Goal: Task Accomplishment & Management: Complete application form

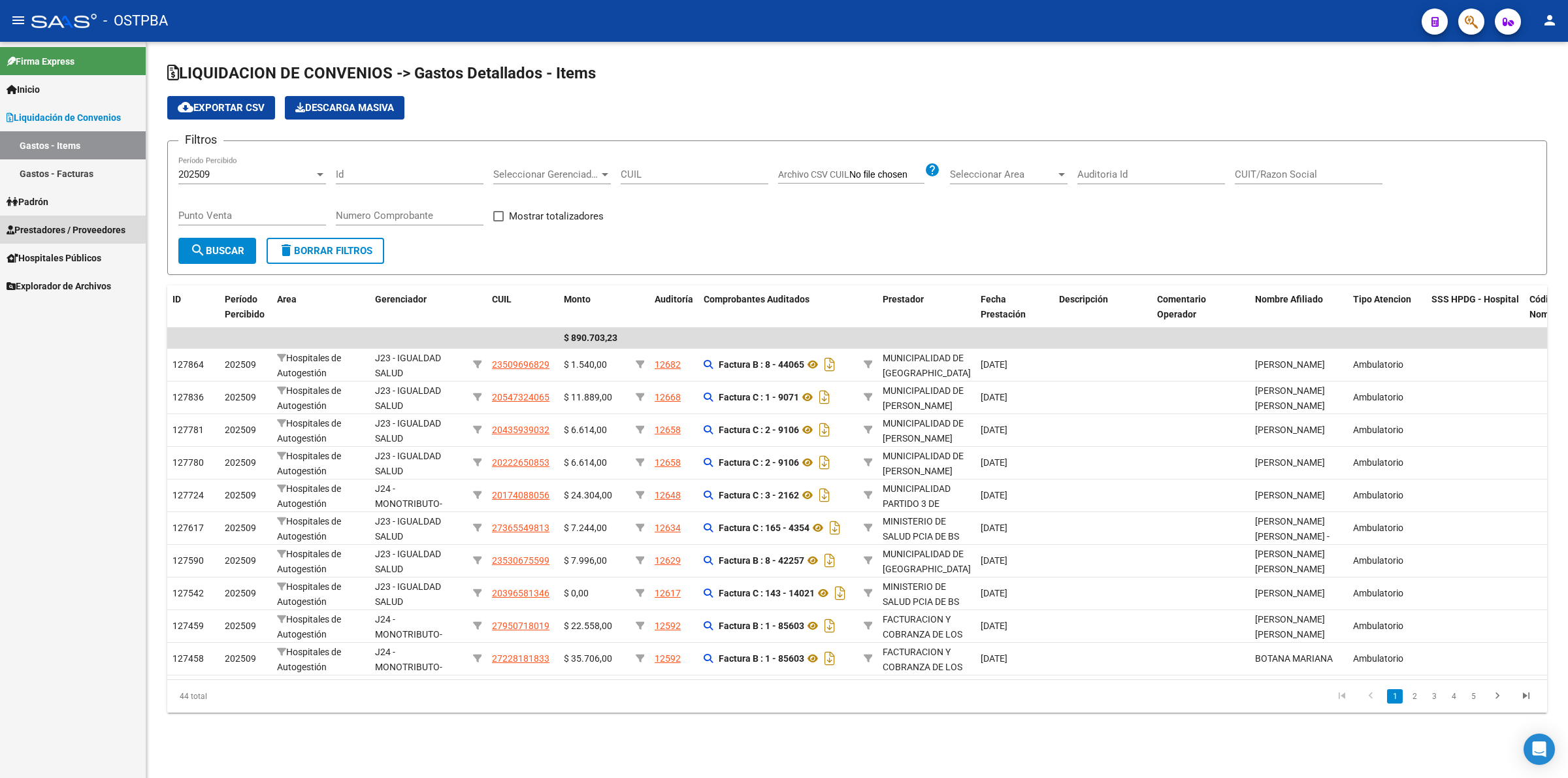
click at [50, 223] on span "Prestadores / Proveedores" at bounding box center [66, 230] width 119 height 14
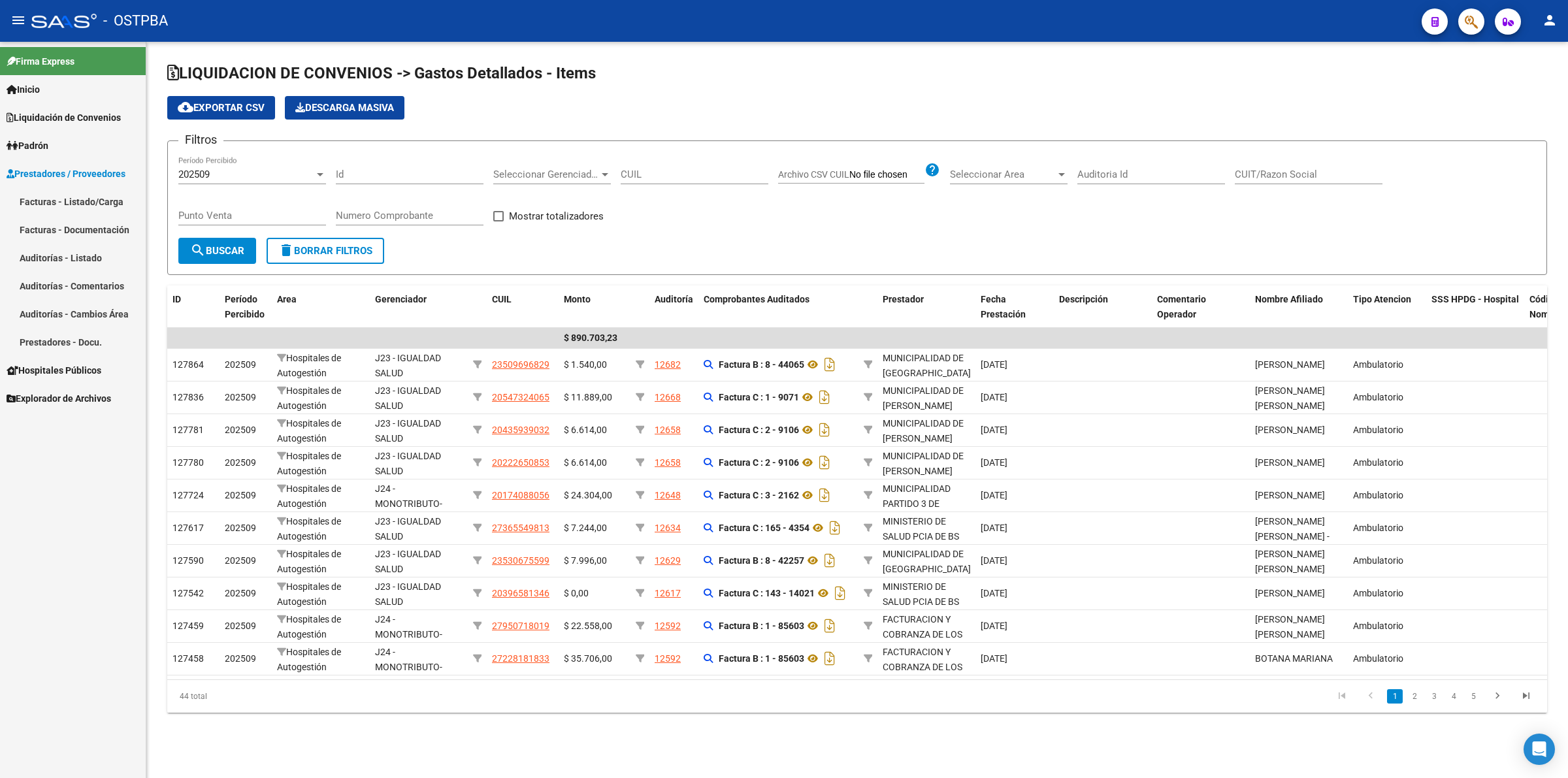
click at [78, 258] on link "Auditorías - Listado" at bounding box center [73, 258] width 146 height 28
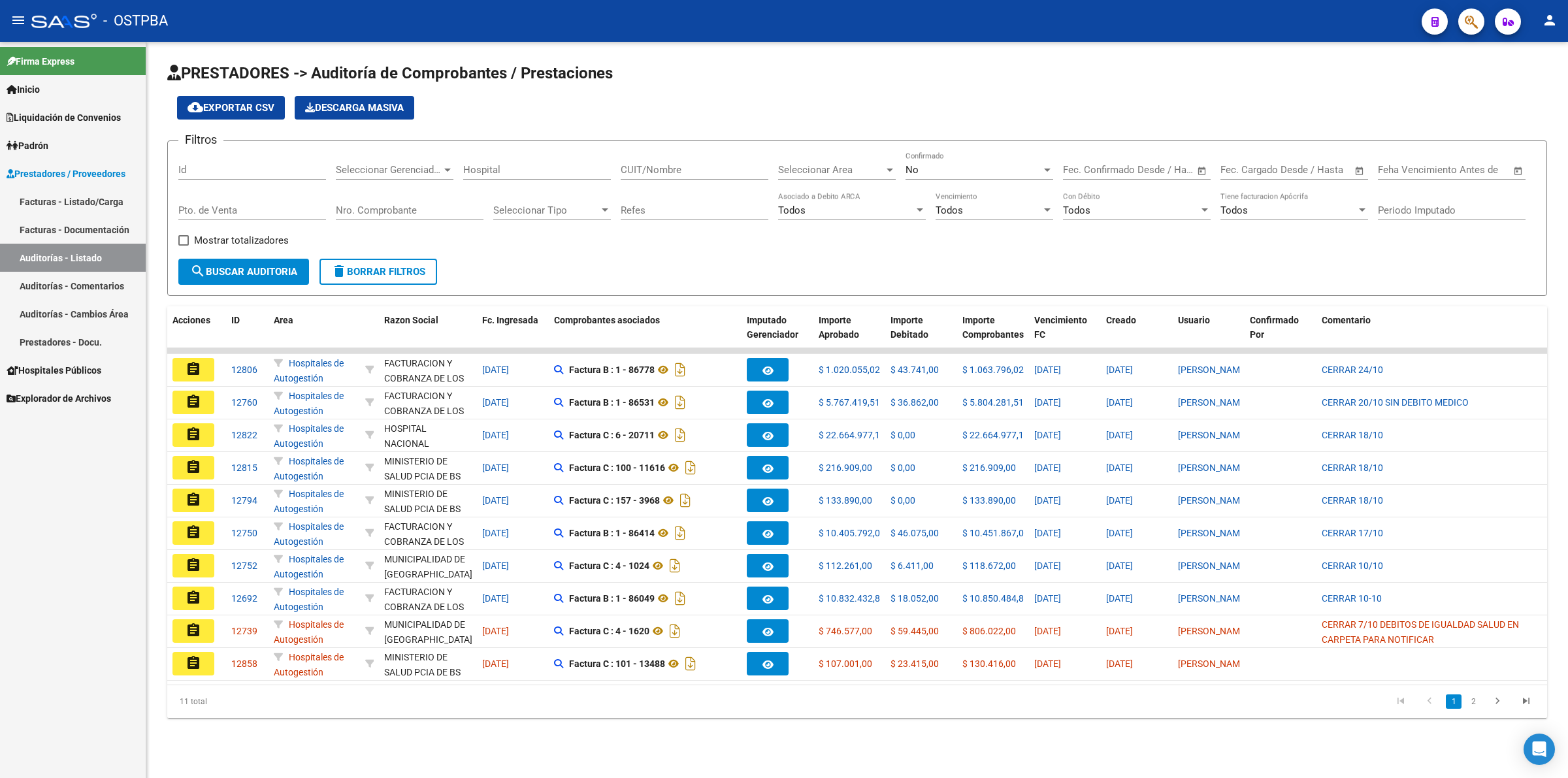
click at [204, 566] on button "assignment" at bounding box center [193, 566] width 42 height 24
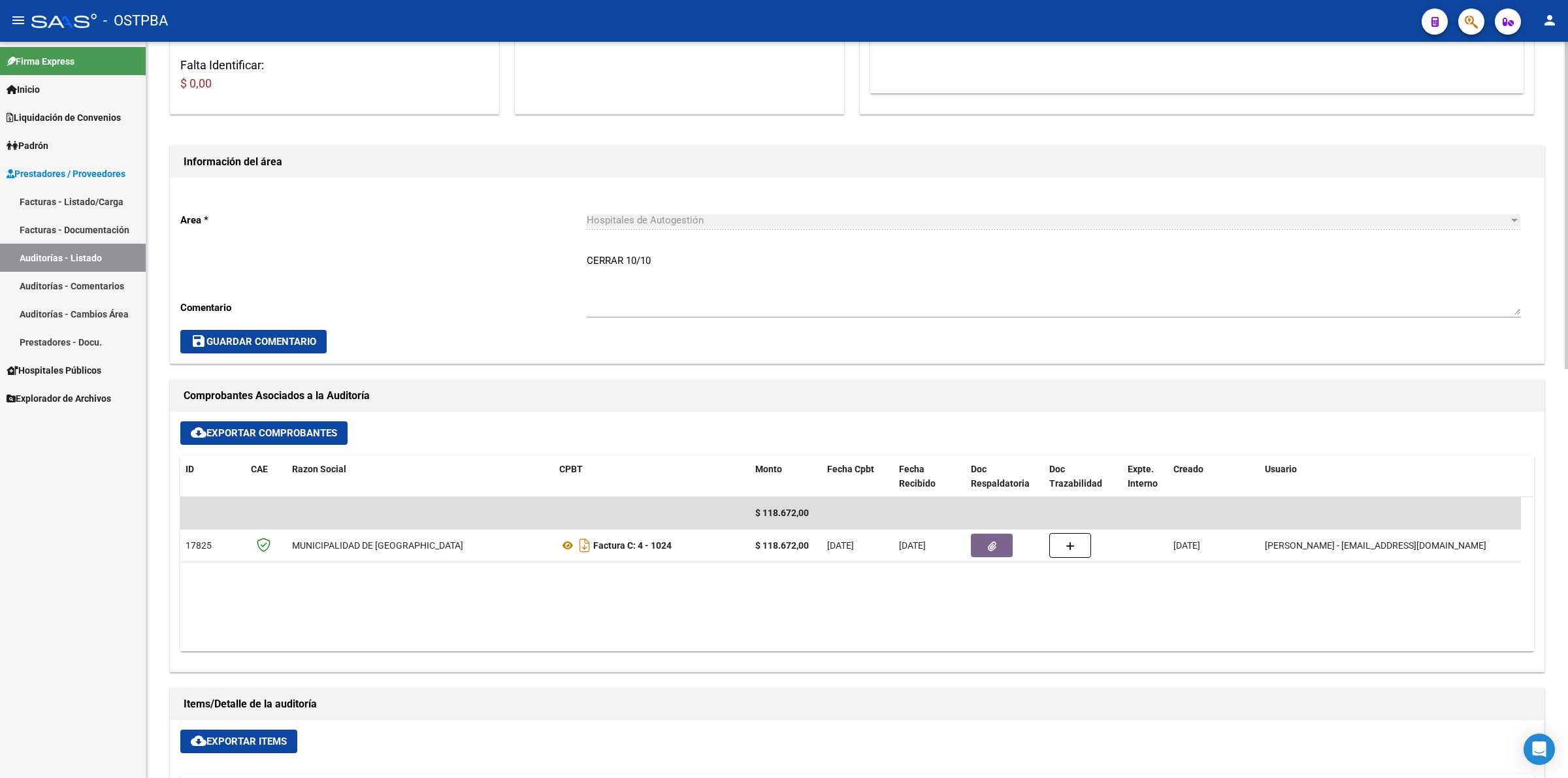
scroll to position [327, 0]
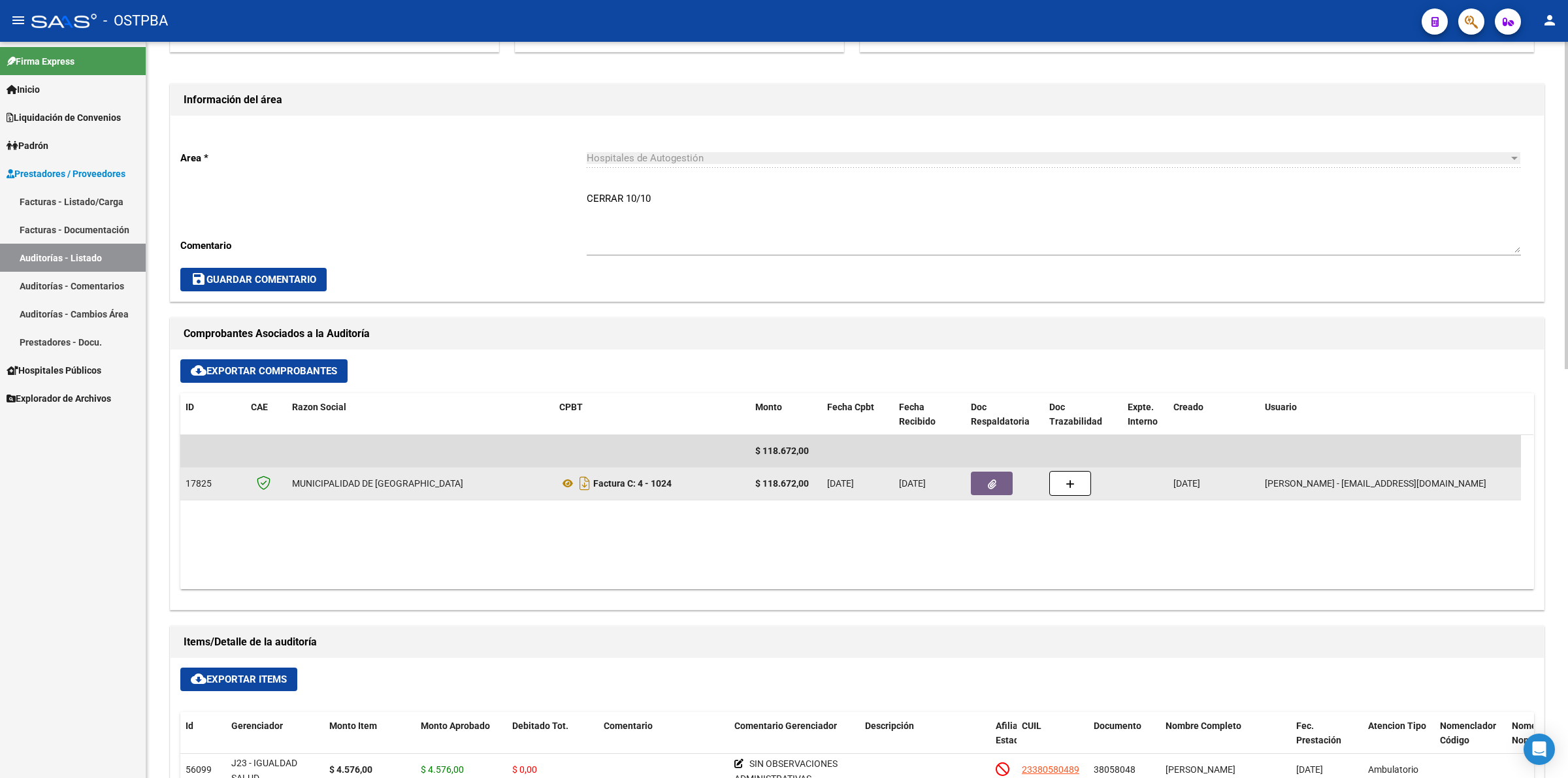
click at [988, 479] on icon "button" at bounding box center [992, 484] width 9 height 10
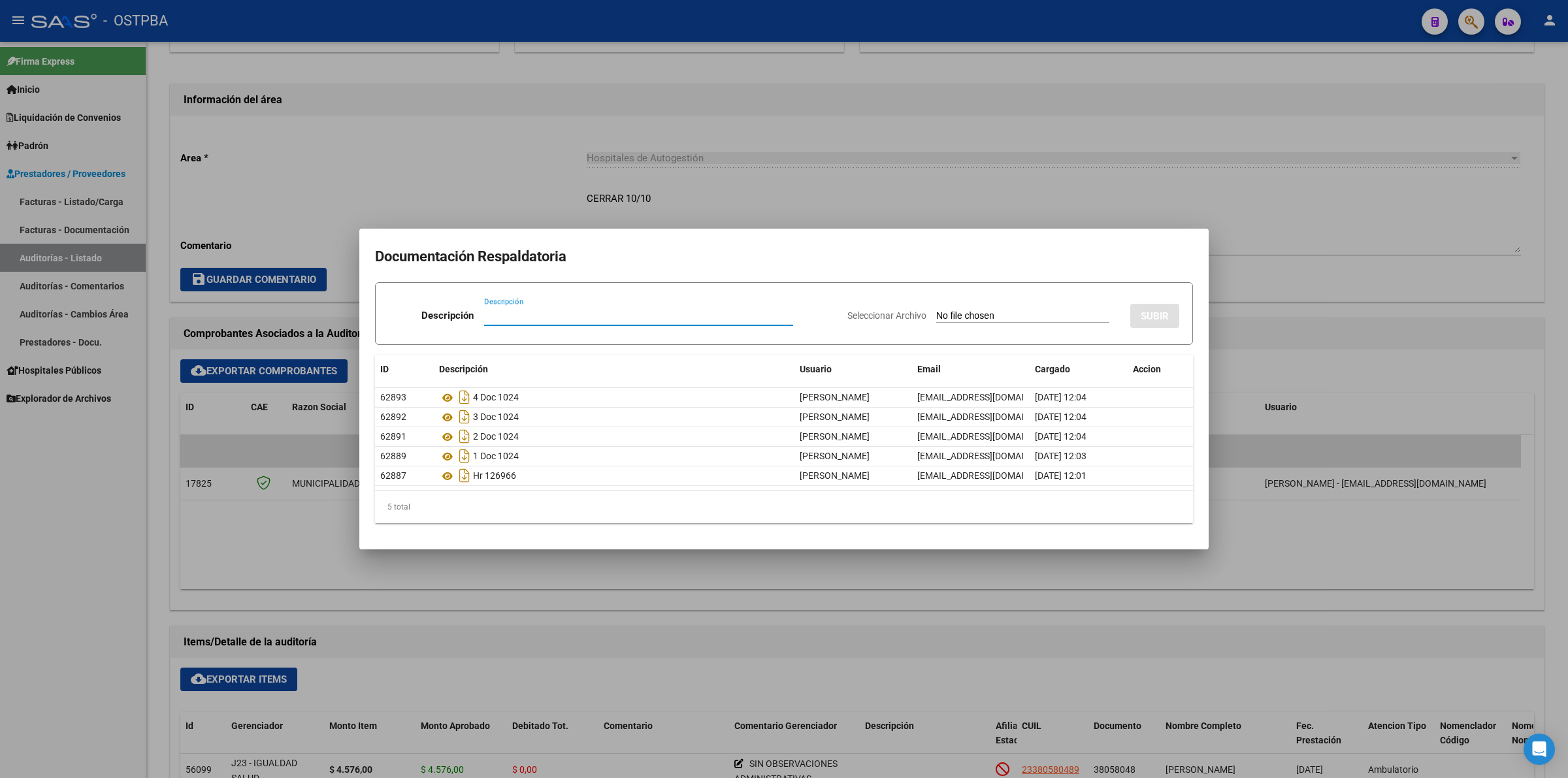
click at [463, 146] on div at bounding box center [784, 389] width 1568 height 778
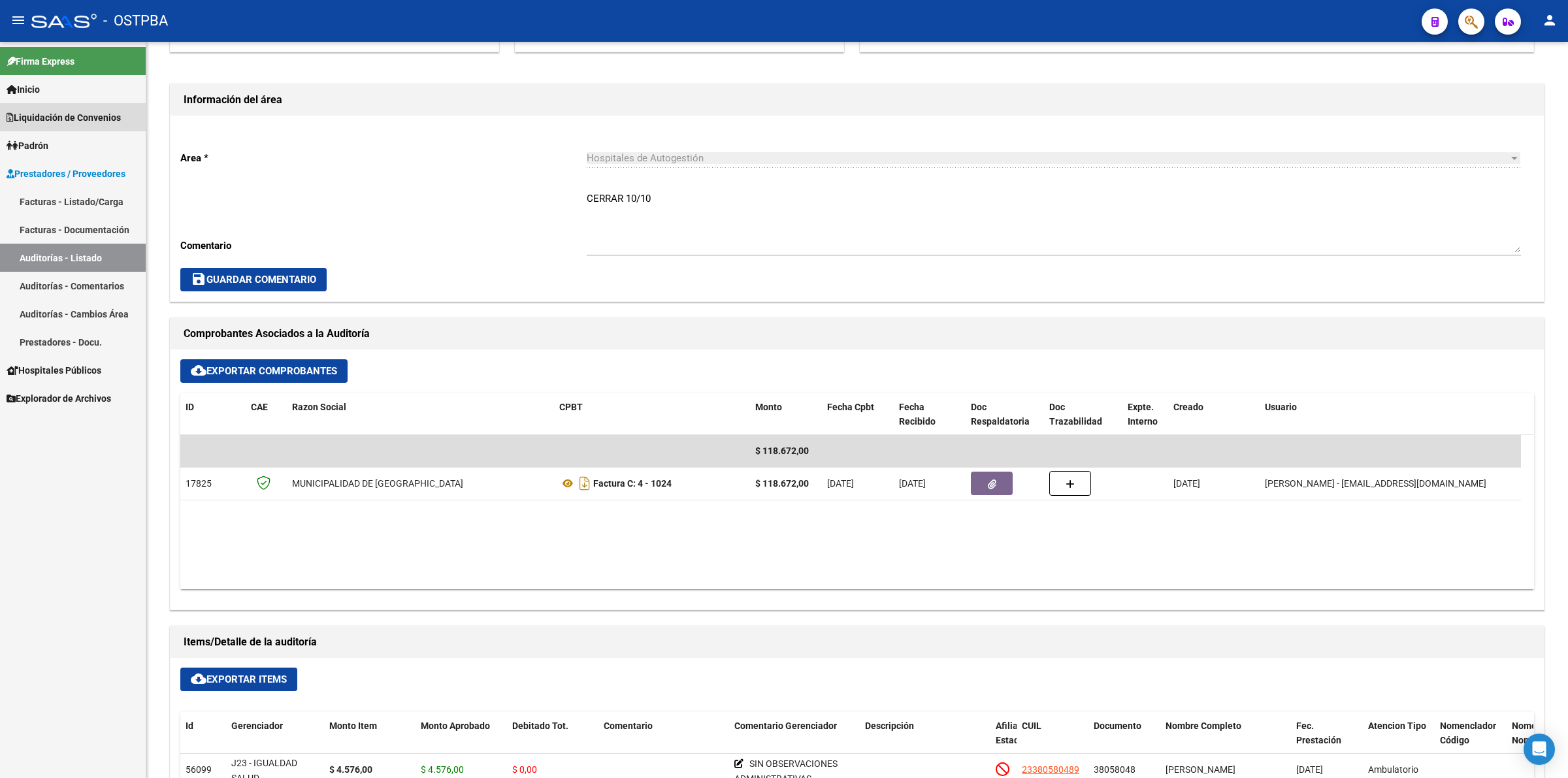
click at [89, 115] on span "Liquidación de Convenios" at bounding box center [63, 118] width 114 height 14
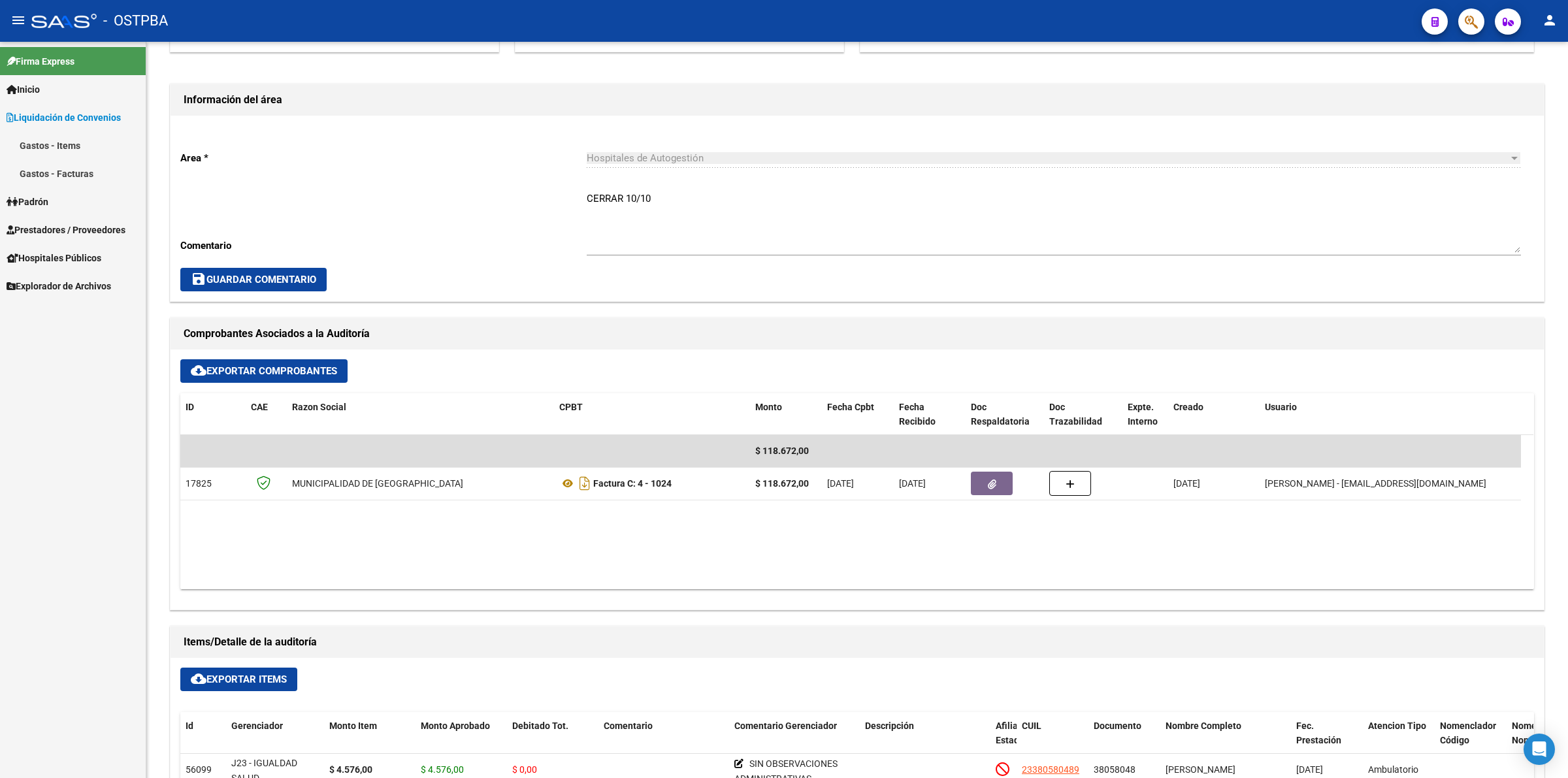
click at [77, 92] on link "Inicio" at bounding box center [73, 89] width 146 height 28
click at [82, 168] on span "Liquidación de Convenios" at bounding box center [63, 174] width 114 height 14
click at [93, 151] on link "Gastos - Items" at bounding box center [73, 146] width 146 height 28
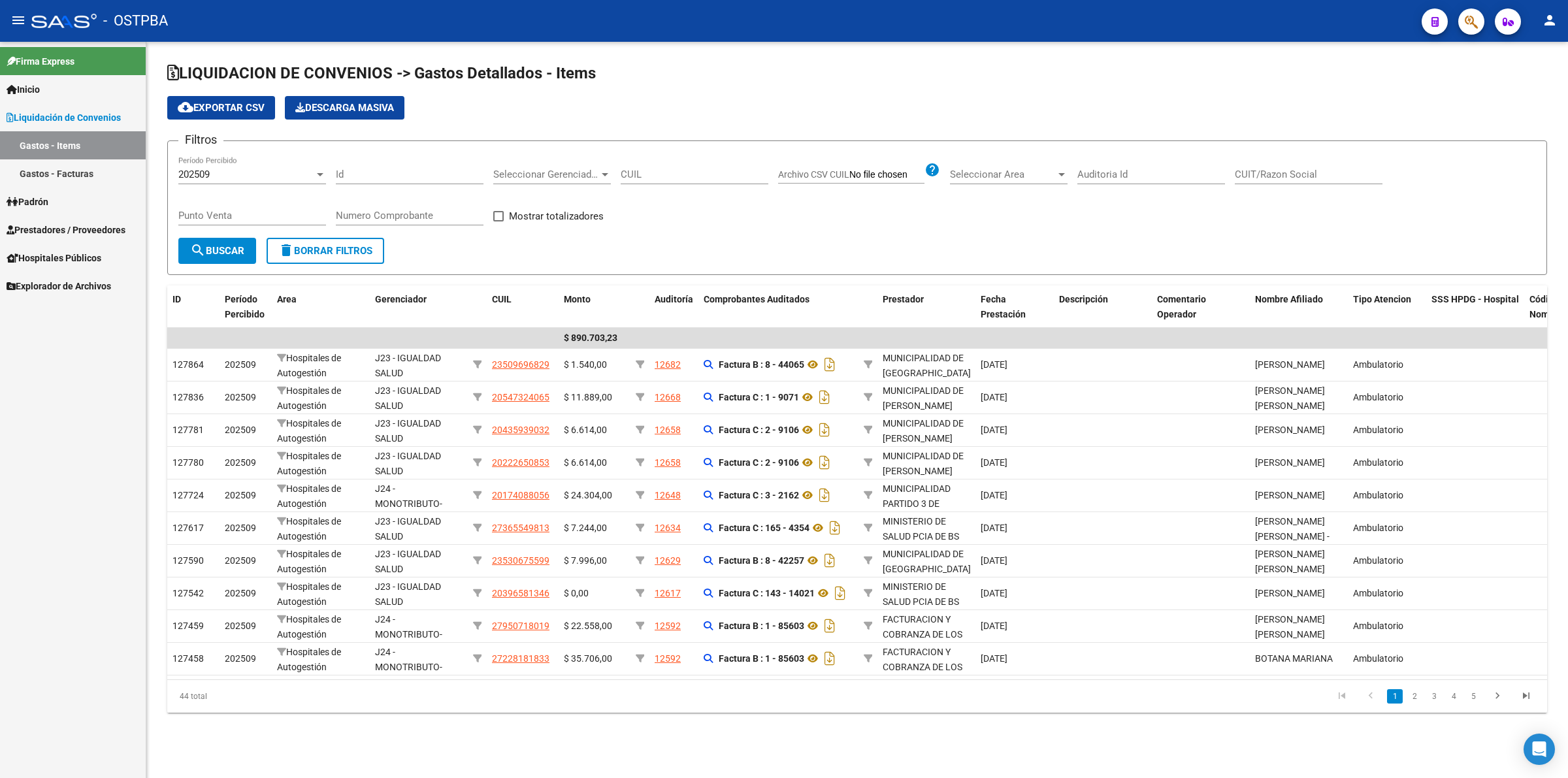
click at [72, 155] on link "Gastos - Items" at bounding box center [73, 146] width 146 height 28
click at [69, 170] on link "Gastos - Facturas" at bounding box center [73, 174] width 146 height 28
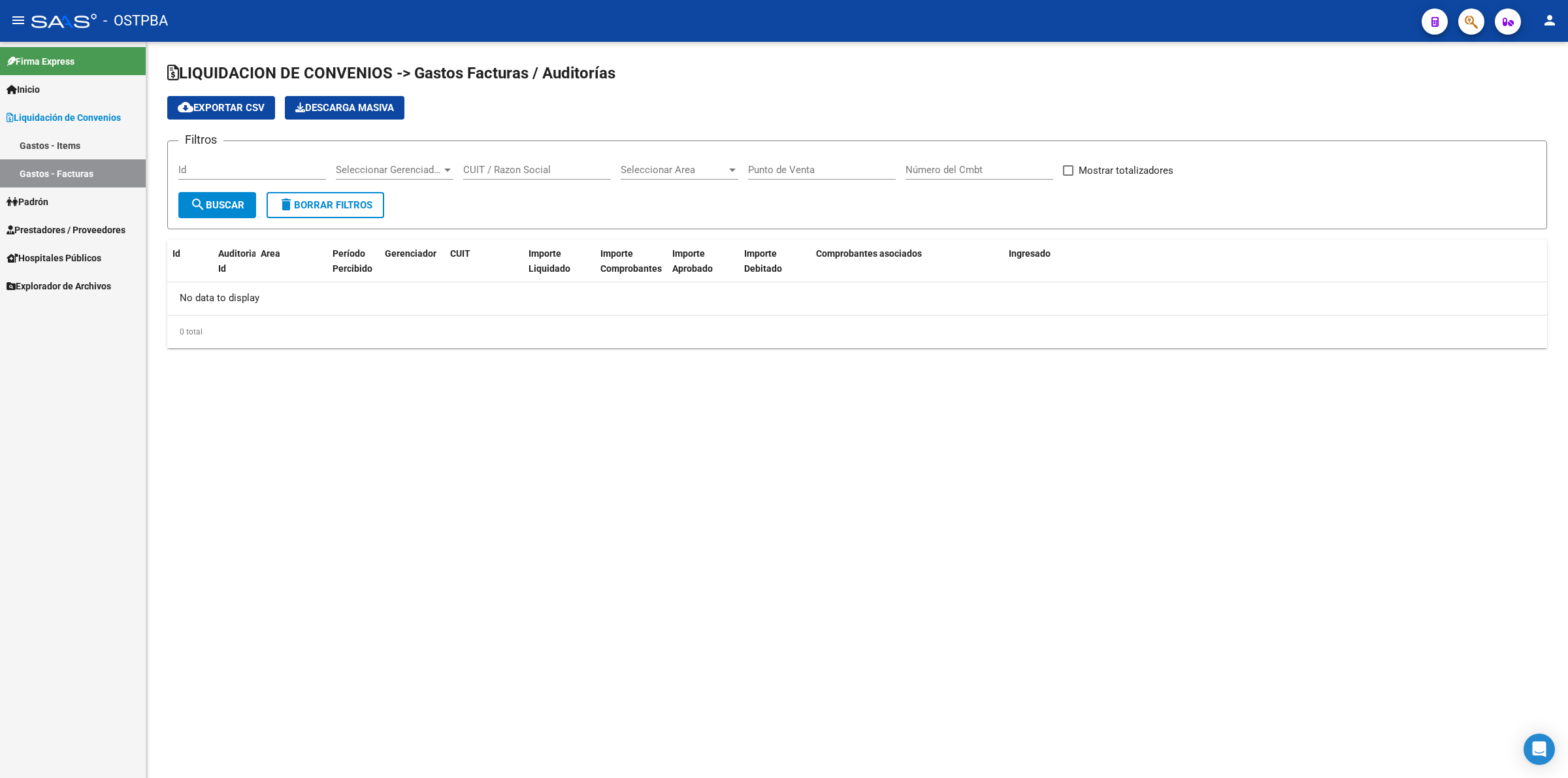
checkbox input "true"
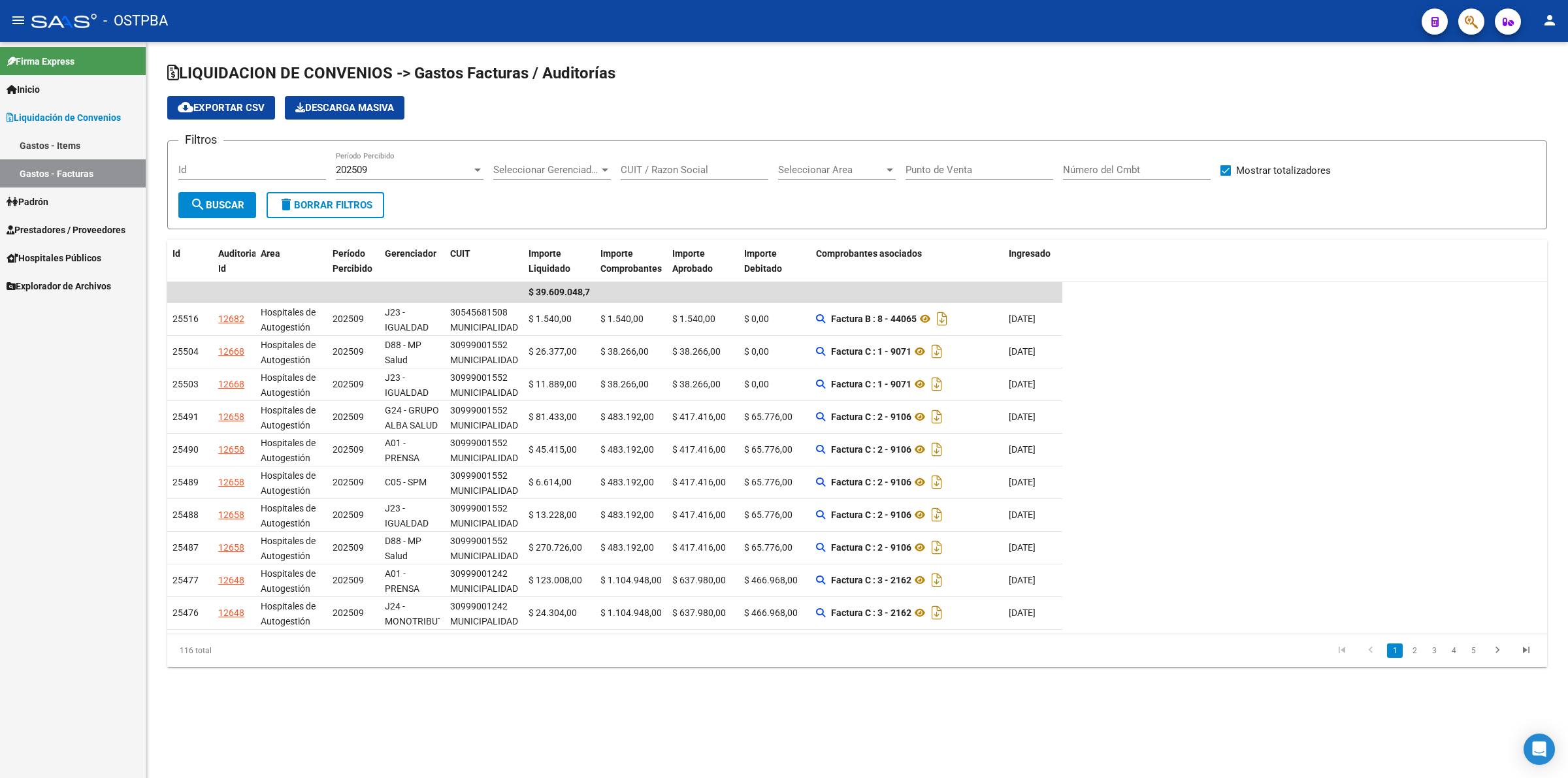
click at [77, 195] on link "Padrón" at bounding box center [73, 201] width 146 height 28
drag, startPoint x: 109, startPoint y: 266, endPoint x: 125, endPoint y: 269, distance: 16.3
click at [109, 265] on link "Prestadores / Proveedores" at bounding box center [73, 258] width 146 height 28
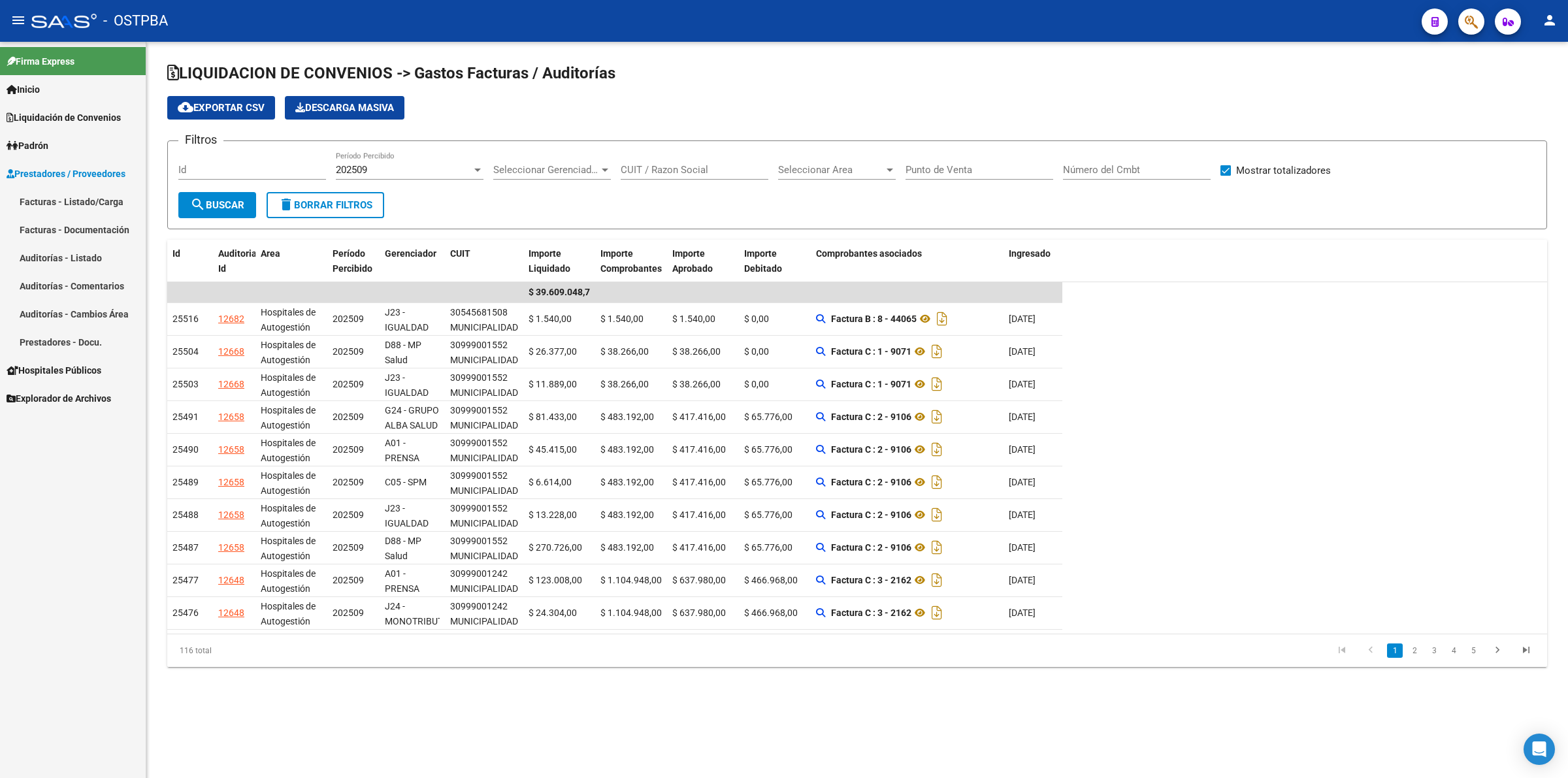
click at [107, 207] on link "Facturas - Listado/Carga" at bounding box center [73, 201] width 146 height 28
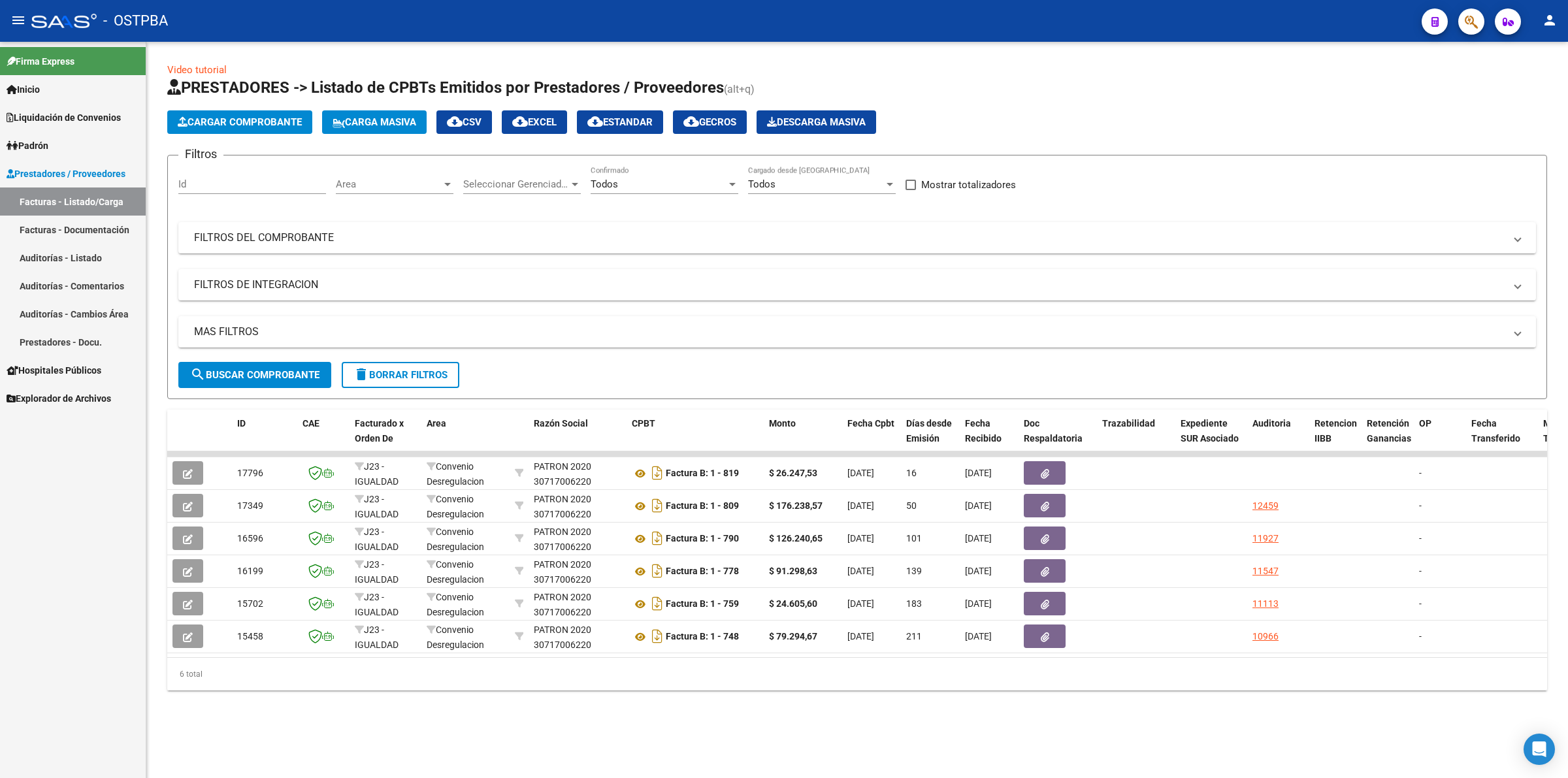
click at [286, 121] on span "Cargar Comprobante" at bounding box center [240, 121] width 124 height 12
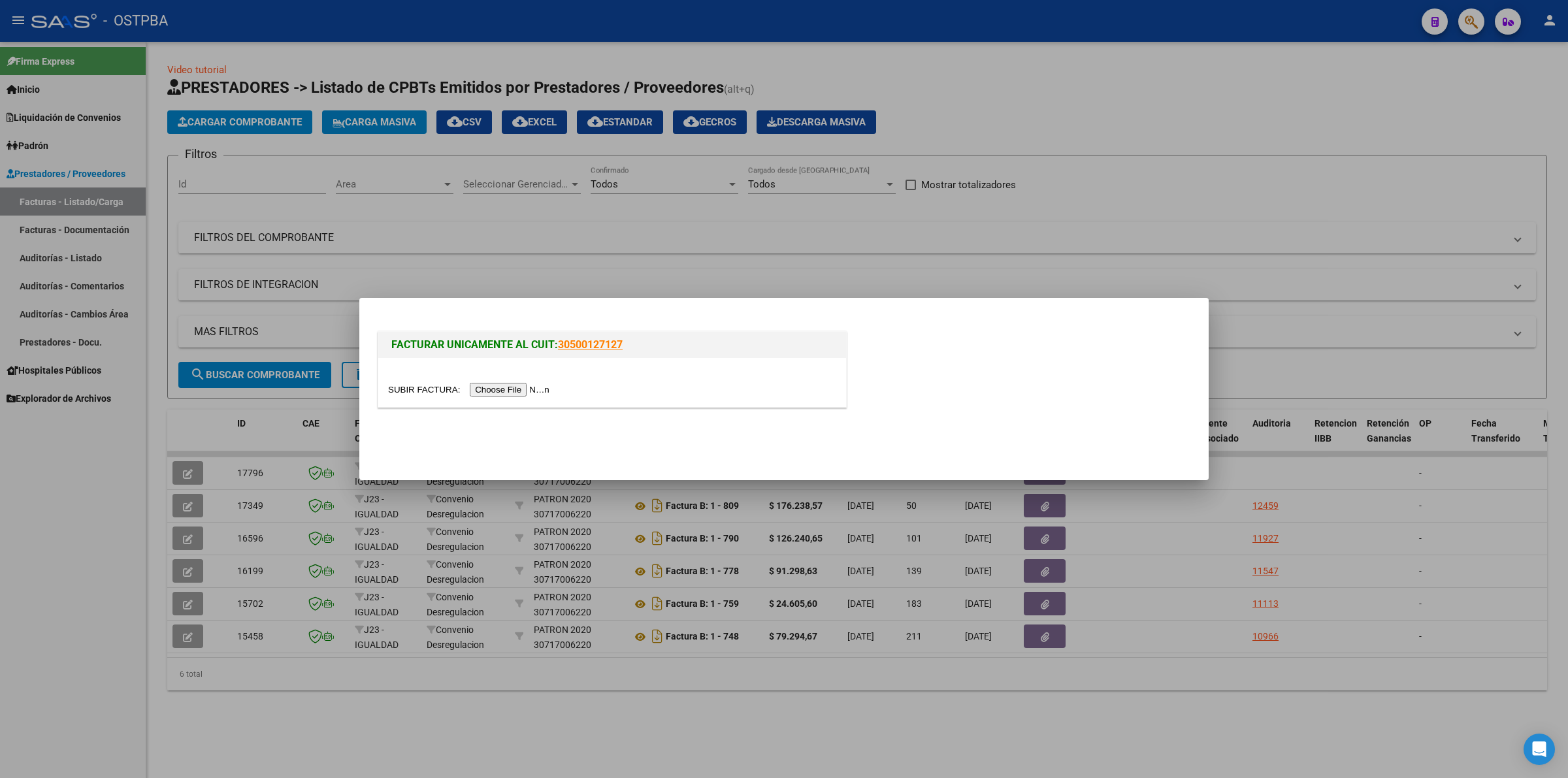
click at [975, 681] on div at bounding box center [784, 389] width 1568 height 778
